Goal: Find specific page/section: Find specific page/section

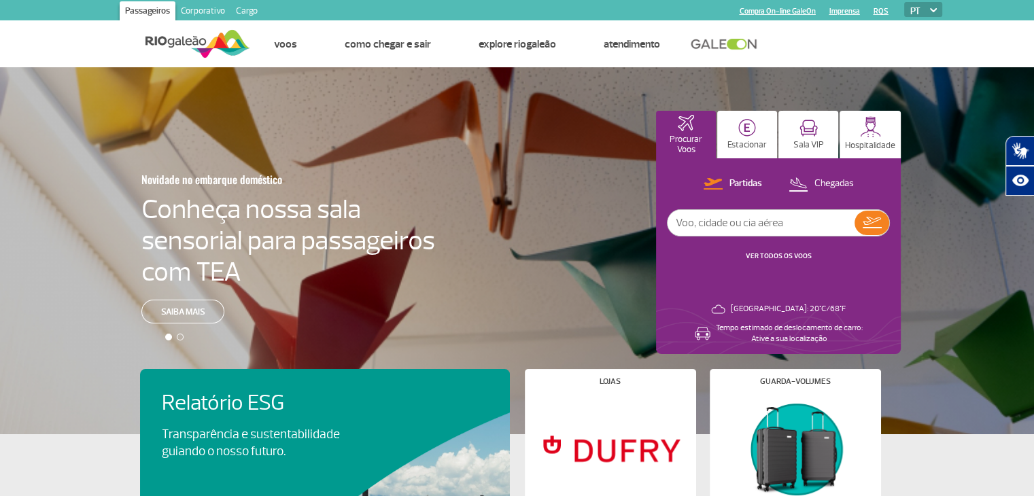
click at [209, 11] on link "Corporativo" at bounding box center [202, 12] width 55 height 22
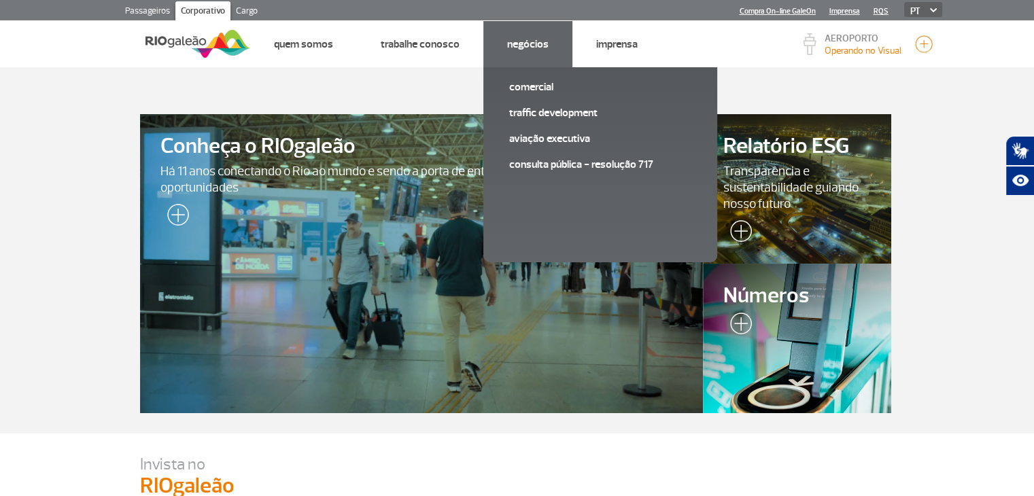
click at [507, 39] on link "Negócios" at bounding box center [527, 44] width 41 height 14
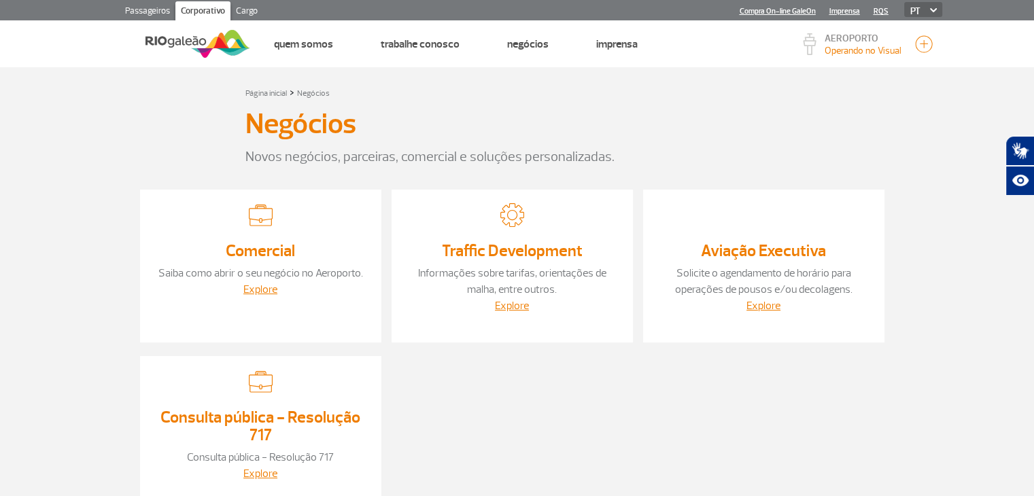
click at [280, 224] on div at bounding box center [261, 218] width 214 height 31
click at [266, 245] on link "Comercial" at bounding box center [260, 251] width 69 height 20
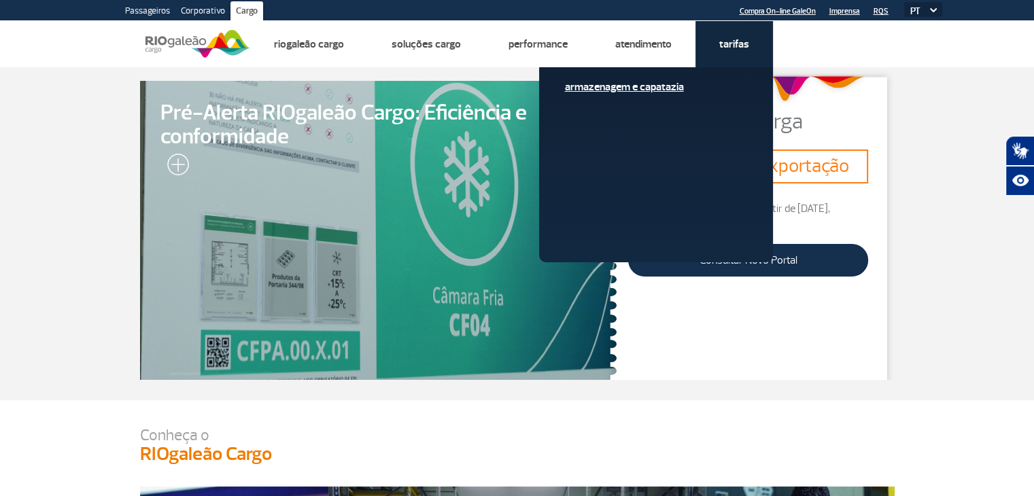
click at [650, 88] on link "Armazenagem e Capatazia" at bounding box center [656, 87] width 182 height 15
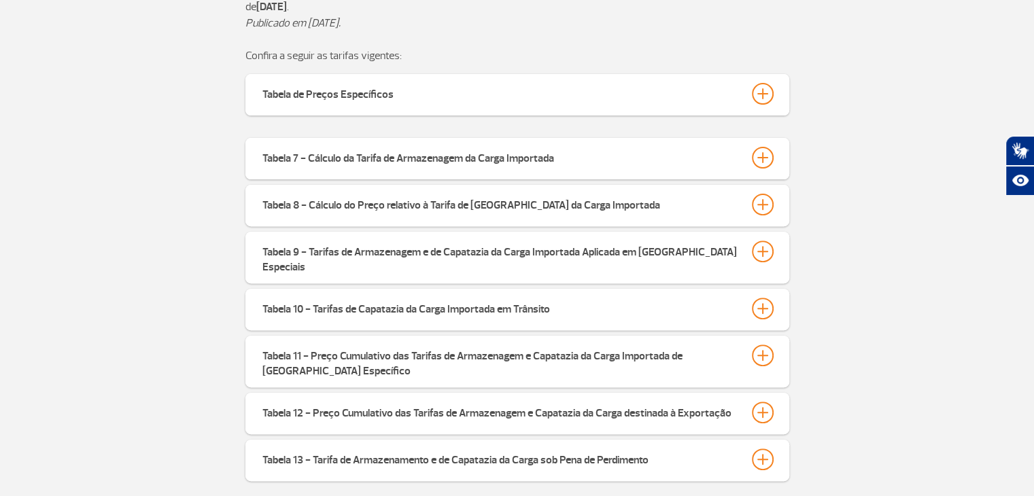
scroll to position [465, 0]
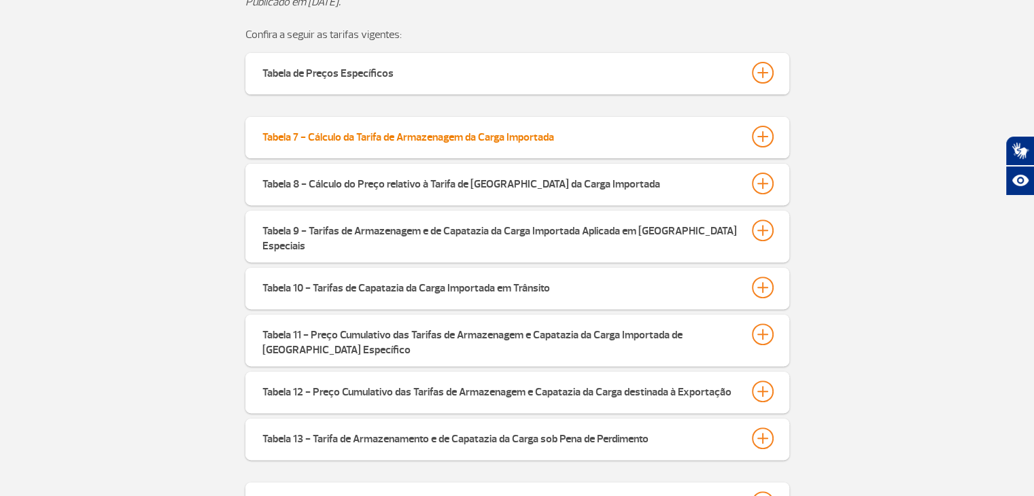
click at [762, 142] on div at bounding box center [763, 137] width 22 height 22
